Goal: Navigation & Orientation: Find specific page/section

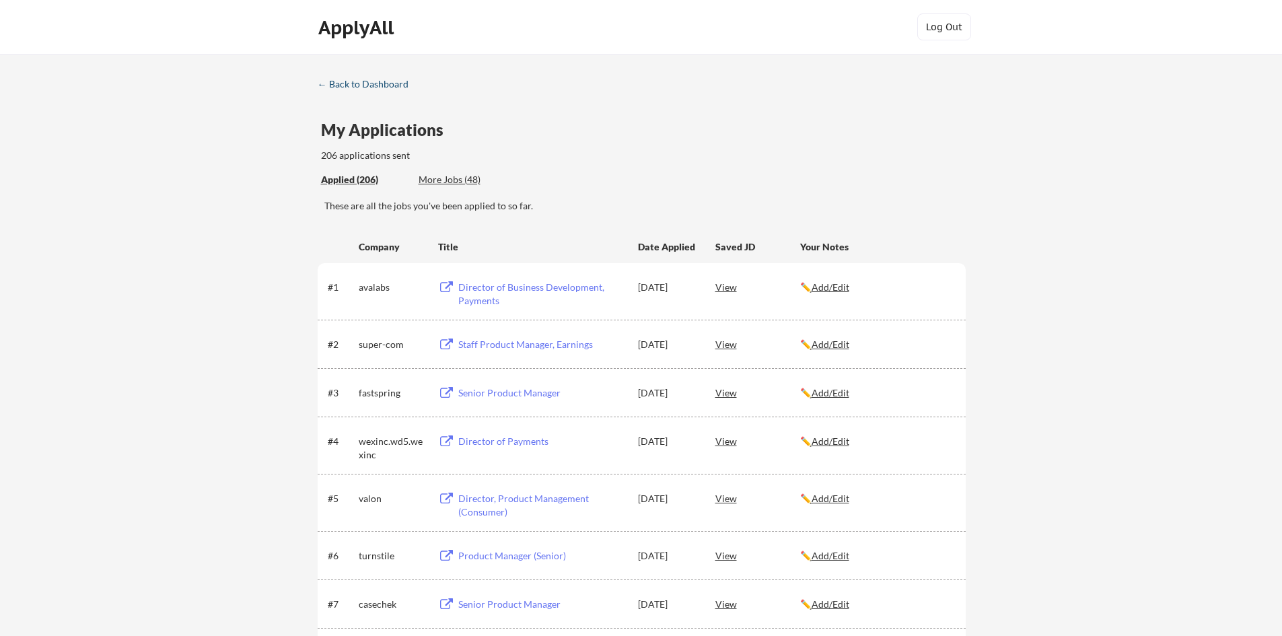
click at [359, 85] on div "← Back to Dashboard" at bounding box center [368, 83] width 101 height 9
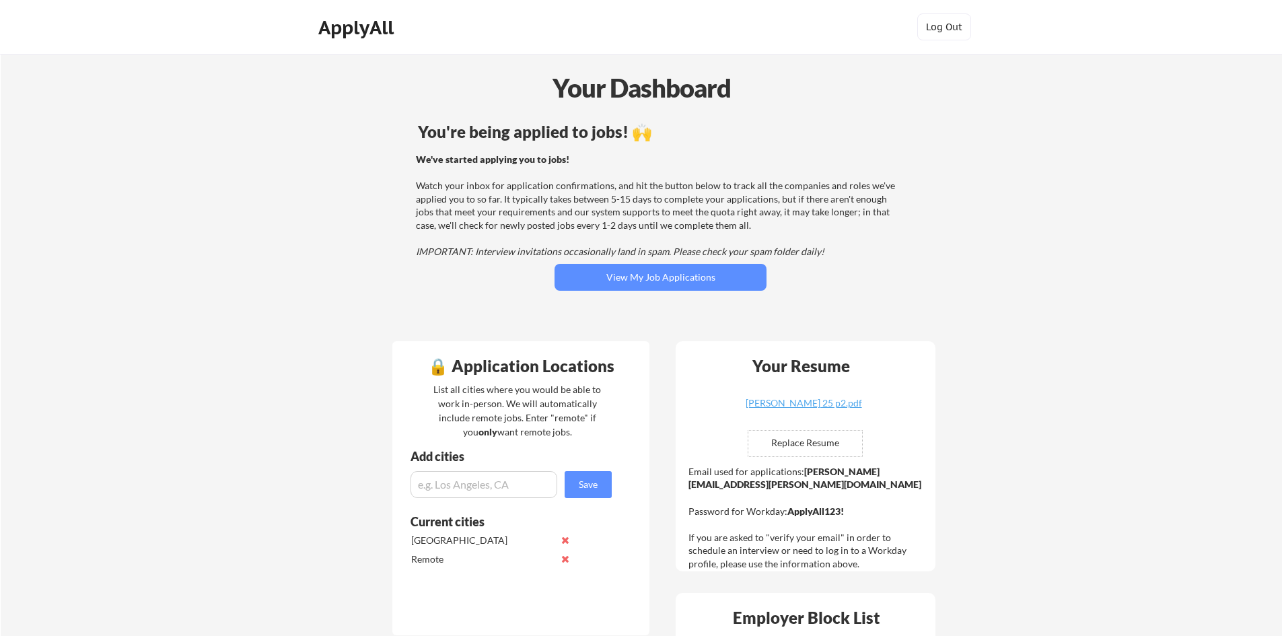
click at [367, 32] on div "ApplyAll" at bounding box center [357, 27] width 79 height 23
click at [353, 30] on div "ApplyAll" at bounding box center [357, 27] width 79 height 23
